Goal: Task Accomplishment & Management: Use online tool/utility

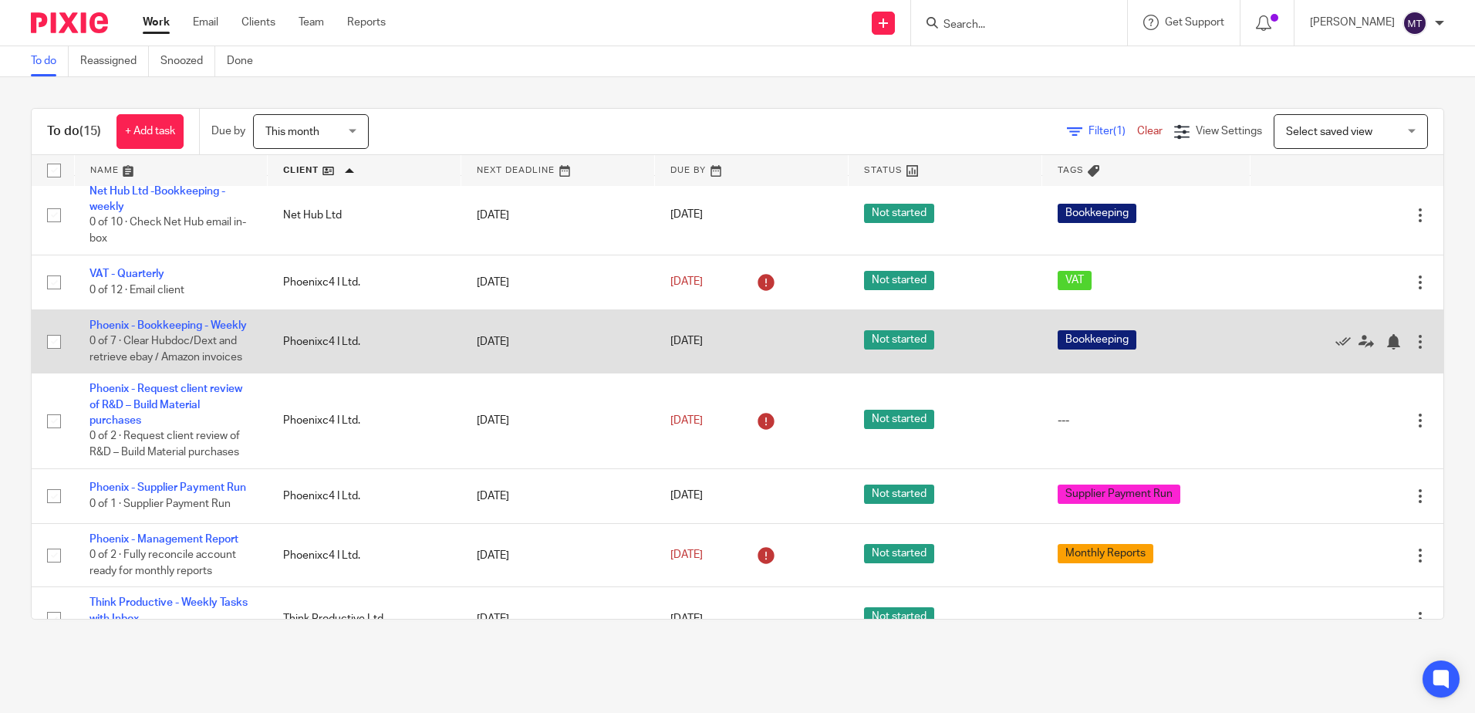
scroll to position [540, 0]
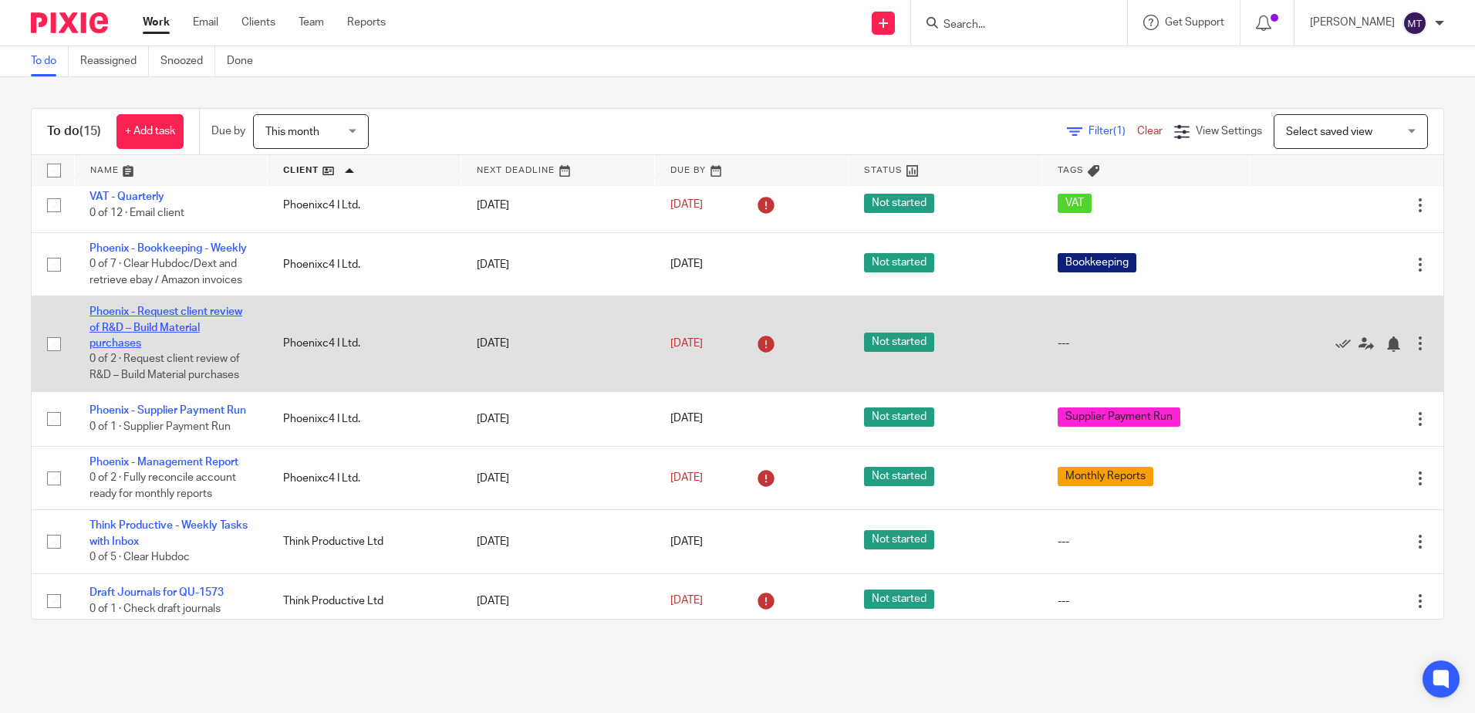
click at [178, 339] on link "Phoenix - Request client review of R&D – Build Material purchases" at bounding box center [165, 327] width 153 height 42
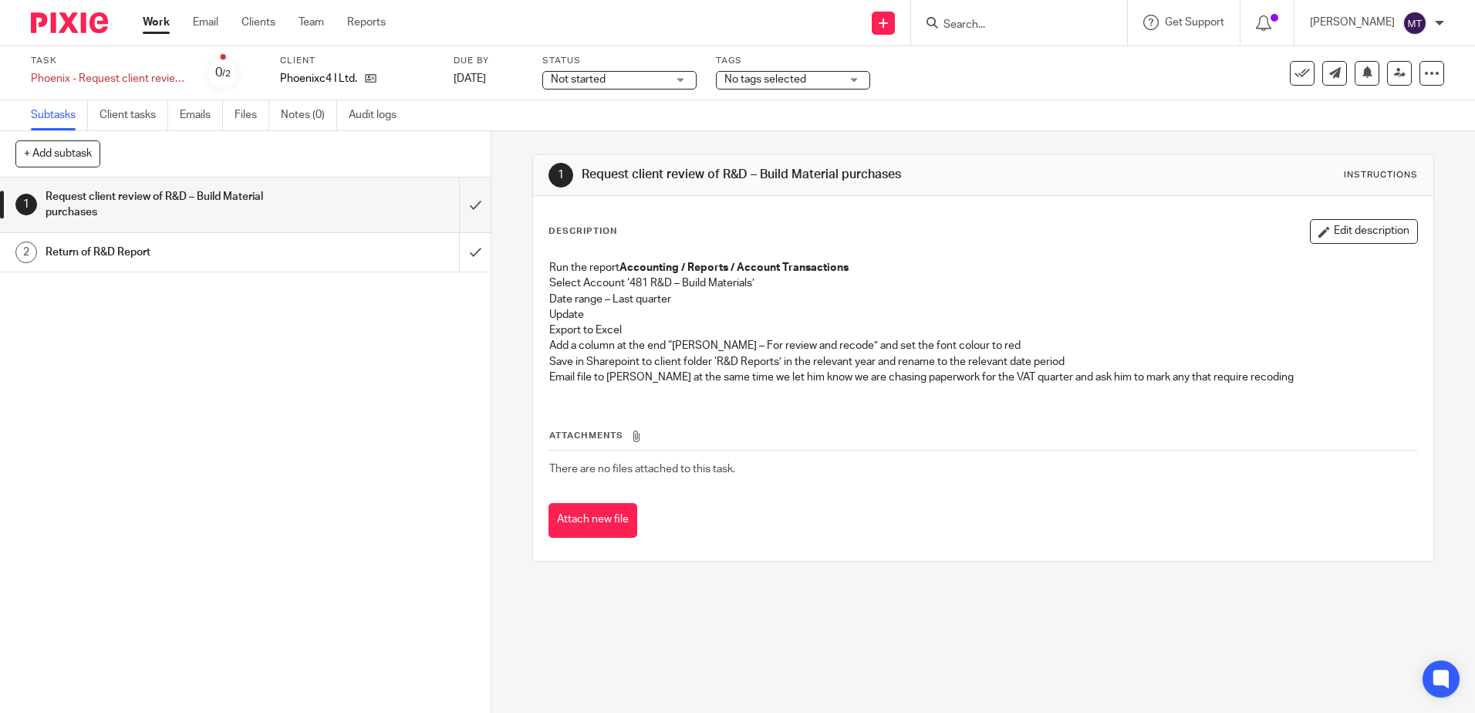
click at [201, 414] on div "1 Request client review of R&D – Build Material purchases 2 Return of R&D Report" at bounding box center [245, 444] width 491 height 535
drag, startPoint x: 811, startPoint y: 343, endPoint x: 739, endPoint y: 350, distance: 72.1
click at [739, 350] on p "Add a column at the end “[PERSON_NAME] – For review and recode” and set the fon…" at bounding box center [982, 345] width 867 height 15
drag, startPoint x: 739, startPoint y: 350, endPoint x: 676, endPoint y: 326, distance: 67.6
click at [679, 319] on p "Update" at bounding box center [982, 314] width 867 height 15
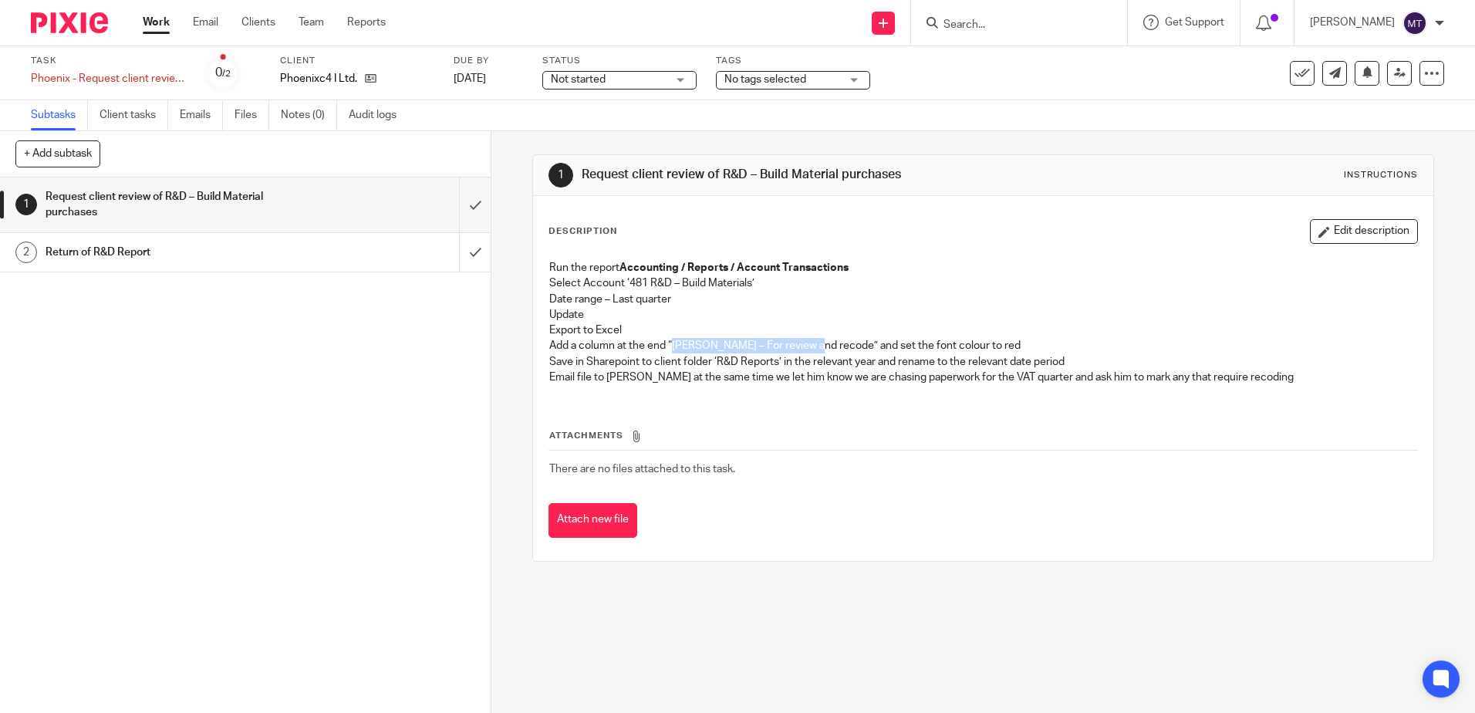
drag, startPoint x: 671, startPoint y: 345, endPoint x: 812, endPoint y: 348, distance: 140.4
click at [812, 348] on p "Add a column at the end “[PERSON_NAME] – For review and recode” and set the fon…" at bounding box center [982, 345] width 867 height 15
copy p "[PERSON_NAME] – For review and recode"
click at [458, 204] on input "submit" at bounding box center [245, 204] width 491 height 55
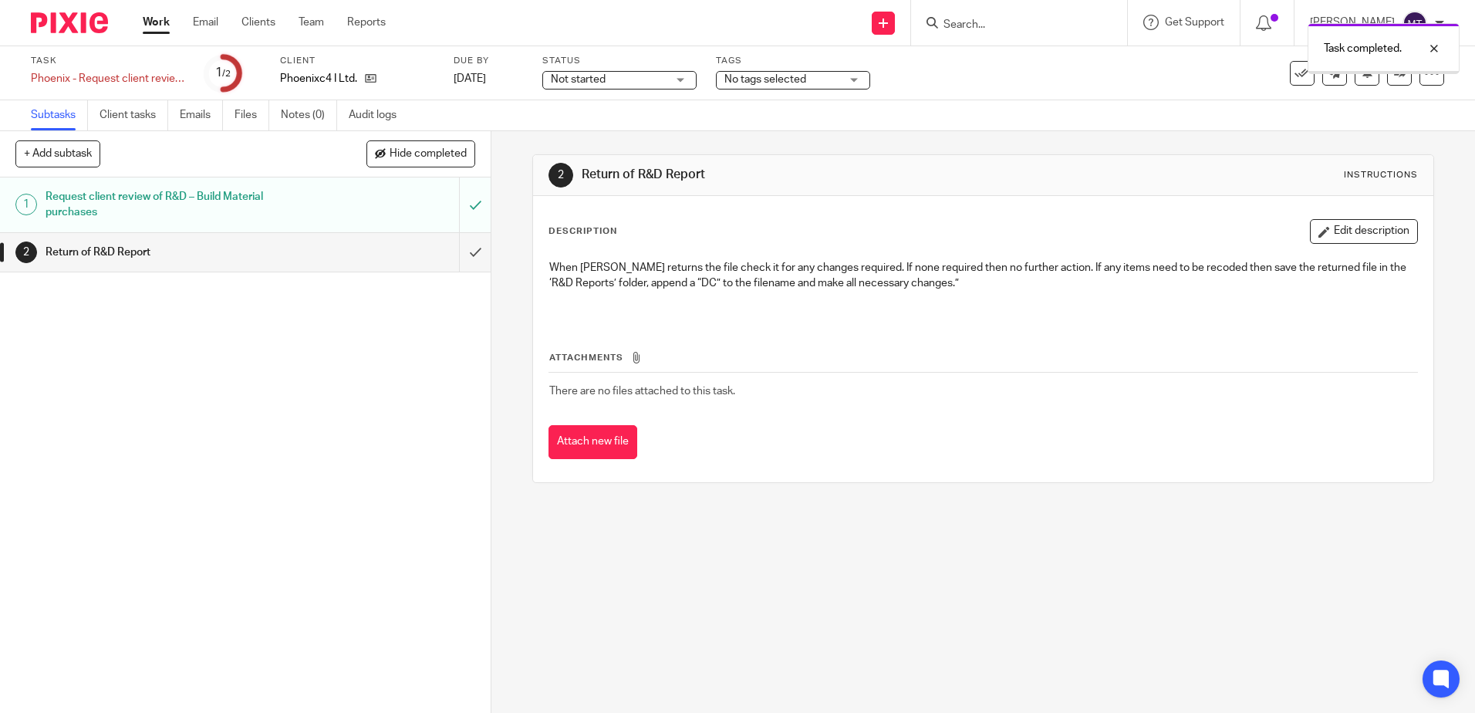
click at [156, 25] on link "Work" at bounding box center [156, 22] width 27 height 15
